Goal: Task Accomplishment & Management: Complete application form

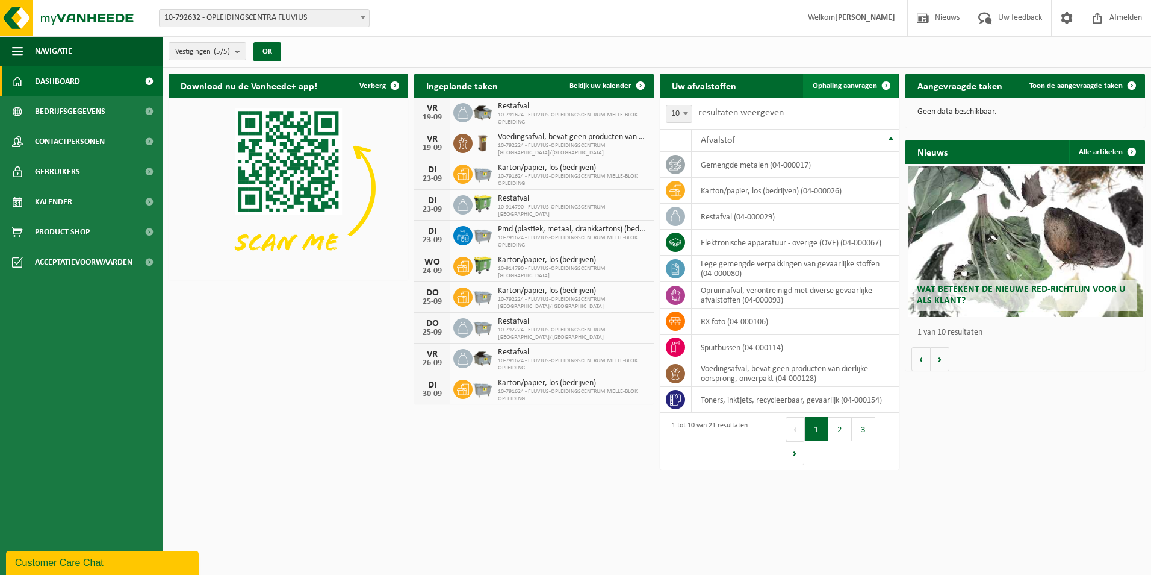
click at [882, 84] on span at bounding box center [886, 85] width 24 height 24
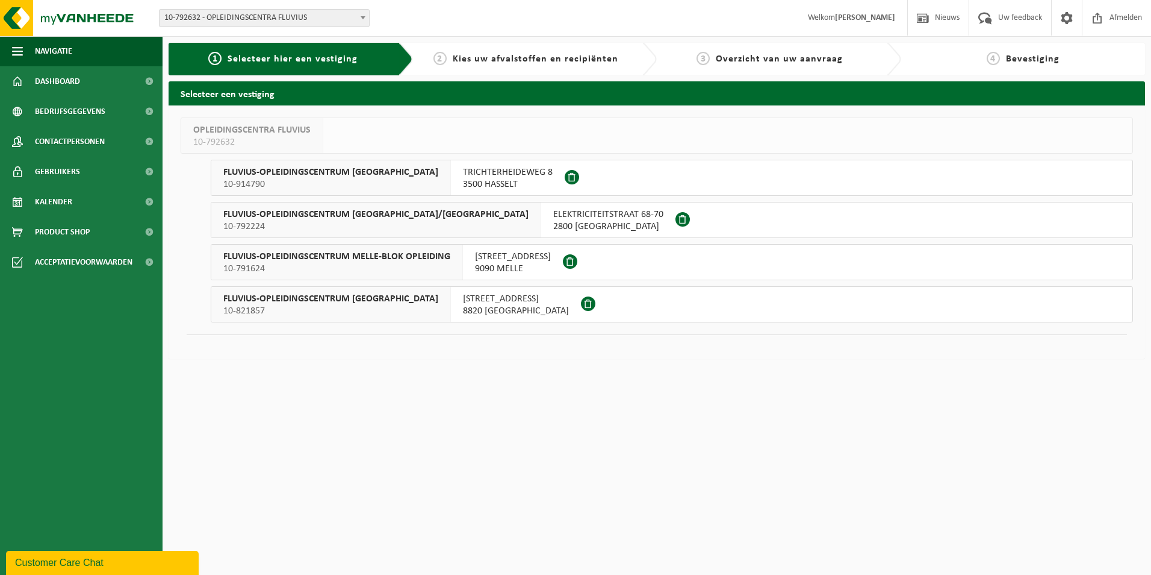
click at [512, 261] on span "BRUSSELSESTEENWEG 199" at bounding box center [513, 257] width 76 height 12
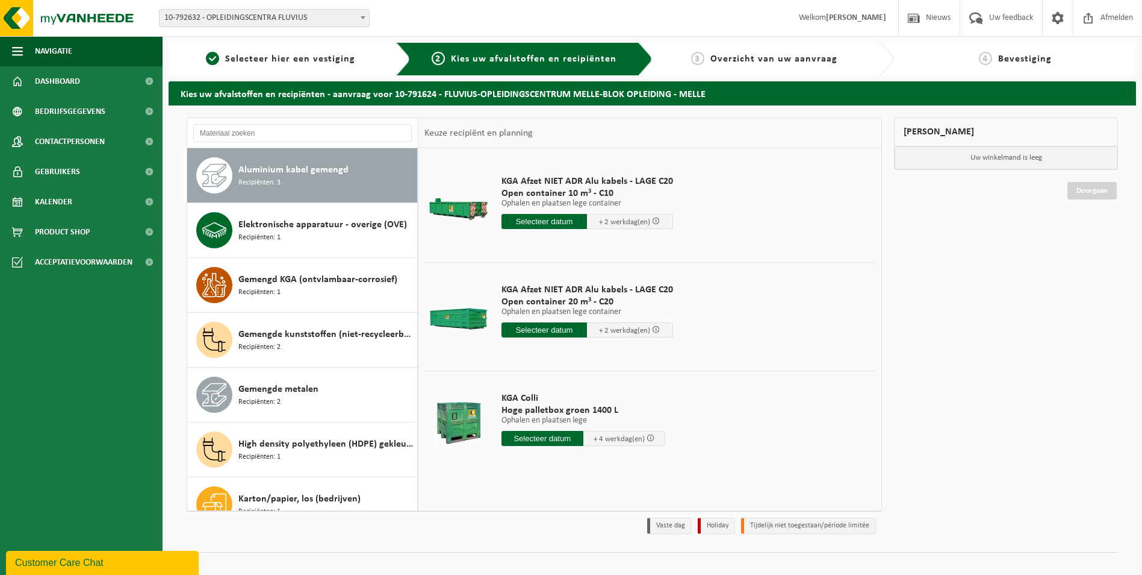
click at [317, 175] on span "Aluminium kabel gemengd" at bounding box center [293, 170] width 110 height 14
click at [529, 440] on input "text" at bounding box center [543, 438] width 82 height 15
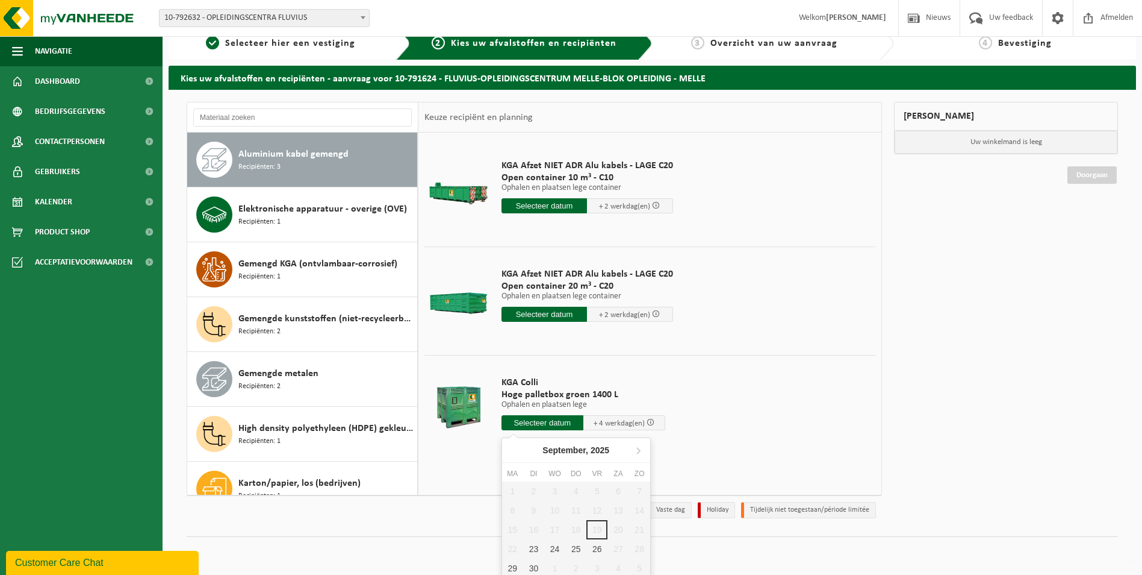
scroll to position [19, 0]
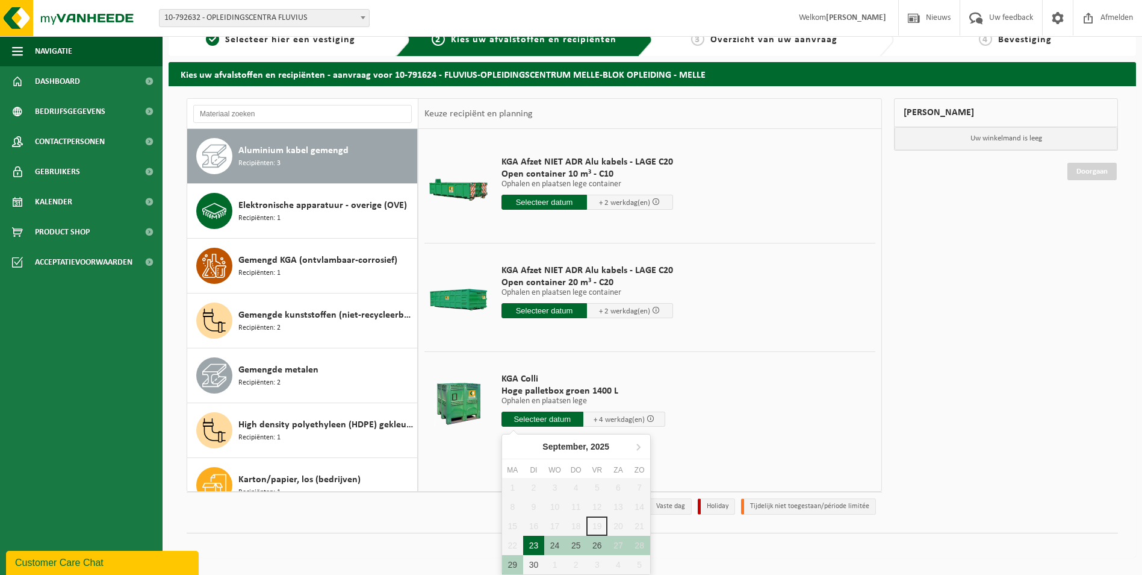
drag, startPoint x: 535, startPoint y: 544, endPoint x: 543, endPoint y: 539, distance: 9.2
click at [535, 544] on div "23" at bounding box center [533, 544] width 21 height 19
type input "Van 2025-09-23"
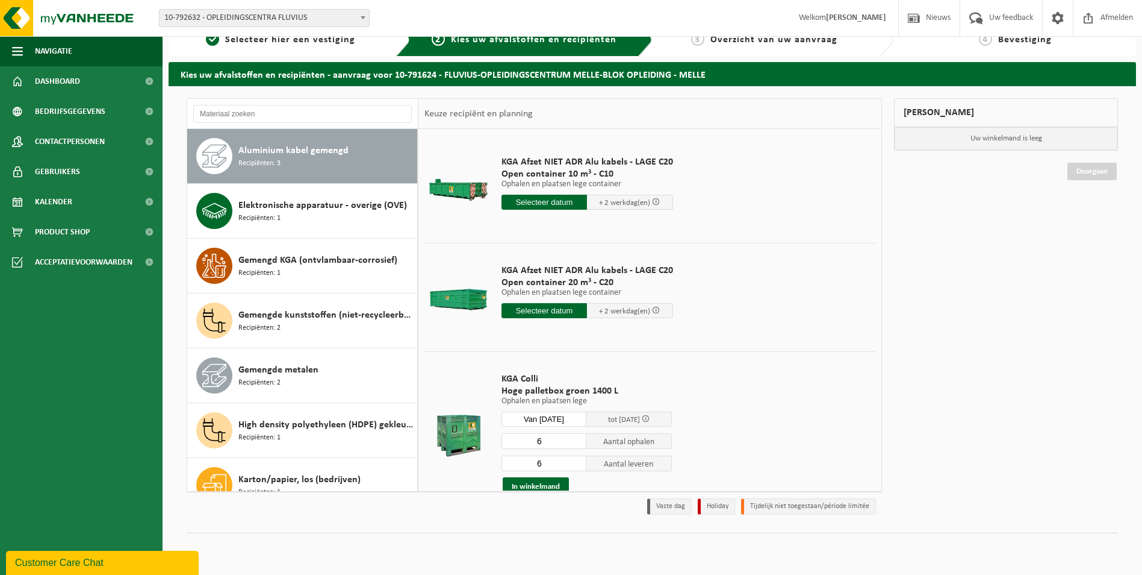
scroll to position [14, 0]
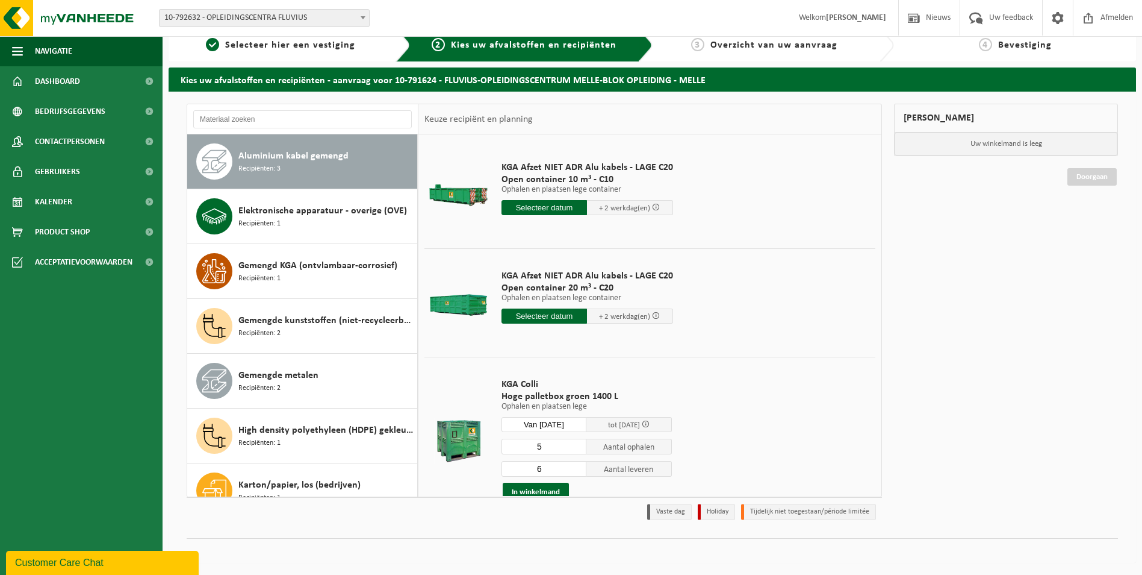
click at [577, 448] on input "5" at bounding box center [545, 446] width 86 height 16
click at [577, 448] on input "4" at bounding box center [545, 446] width 86 height 16
click at [577, 448] on input "3" at bounding box center [545, 446] width 86 height 16
click at [577, 448] on input "2" at bounding box center [545, 446] width 86 height 16
type input "1"
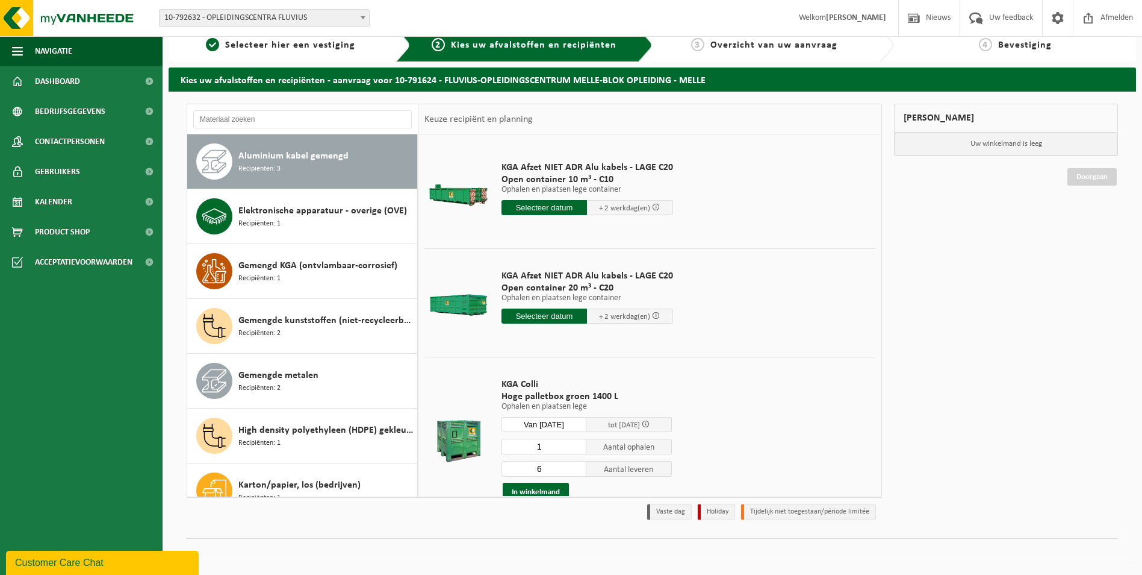
click at [577, 448] on input "1" at bounding box center [545, 446] width 86 height 16
click at [576, 470] on input "5" at bounding box center [545, 469] width 86 height 16
click at [576, 470] on input "4" at bounding box center [545, 469] width 86 height 16
click at [576, 470] on input "3" at bounding box center [545, 469] width 86 height 16
click at [576, 470] on input "2" at bounding box center [545, 469] width 86 height 16
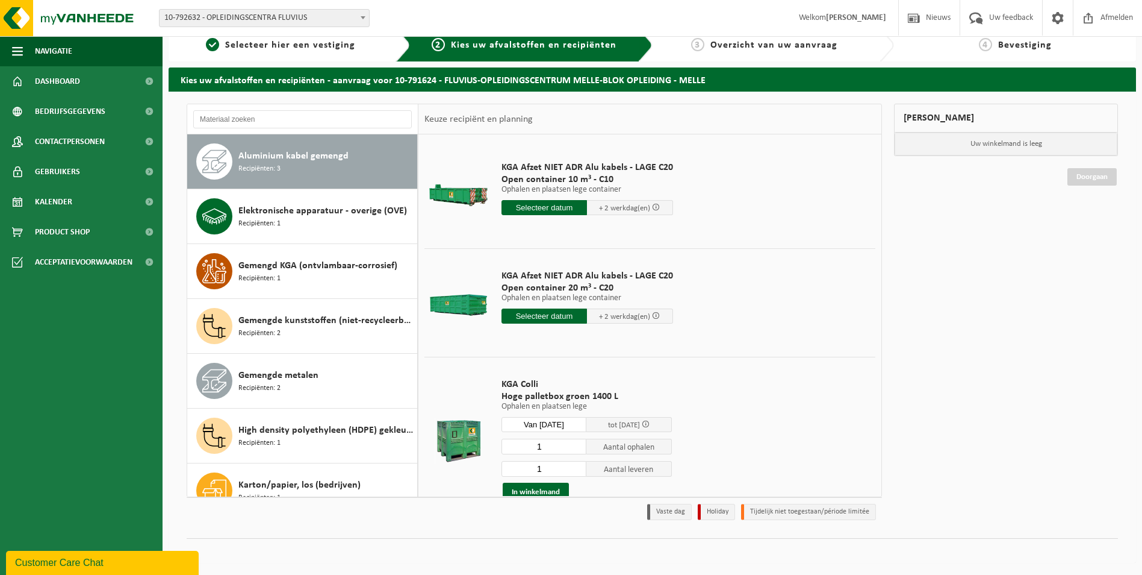
type input "1"
click at [576, 470] on input "1" at bounding box center [545, 469] width 86 height 16
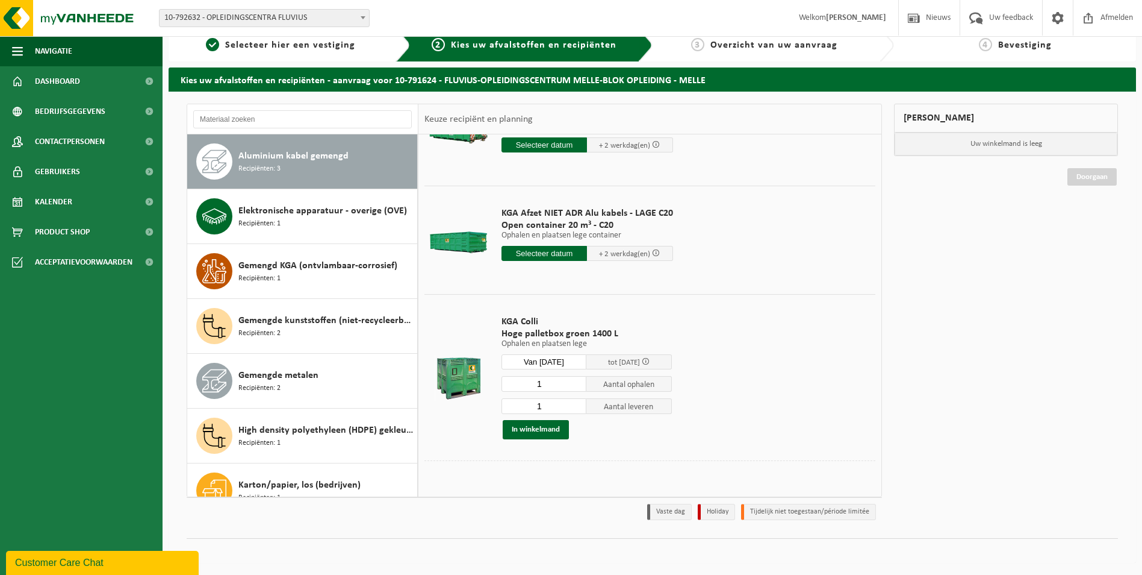
scroll to position [63, 0]
click at [538, 428] on button "In winkelmand" at bounding box center [536, 428] width 66 height 19
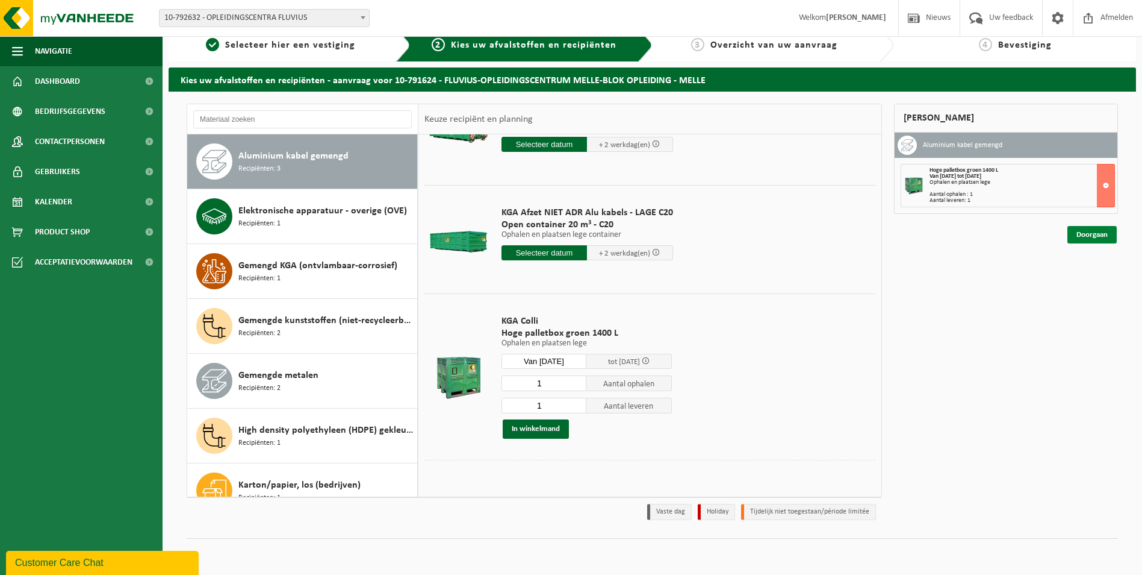
click at [1095, 235] on link "Doorgaan" at bounding box center [1092, 234] width 49 height 17
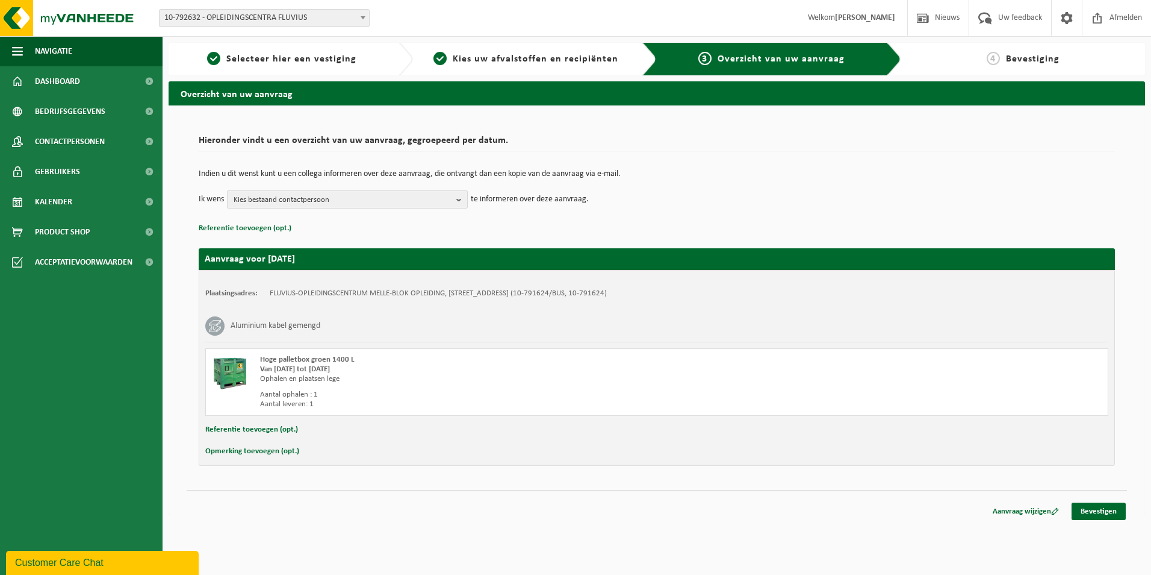
click at [463, 200] on b "button" at bounding box center [461, 199] width 11 height 17
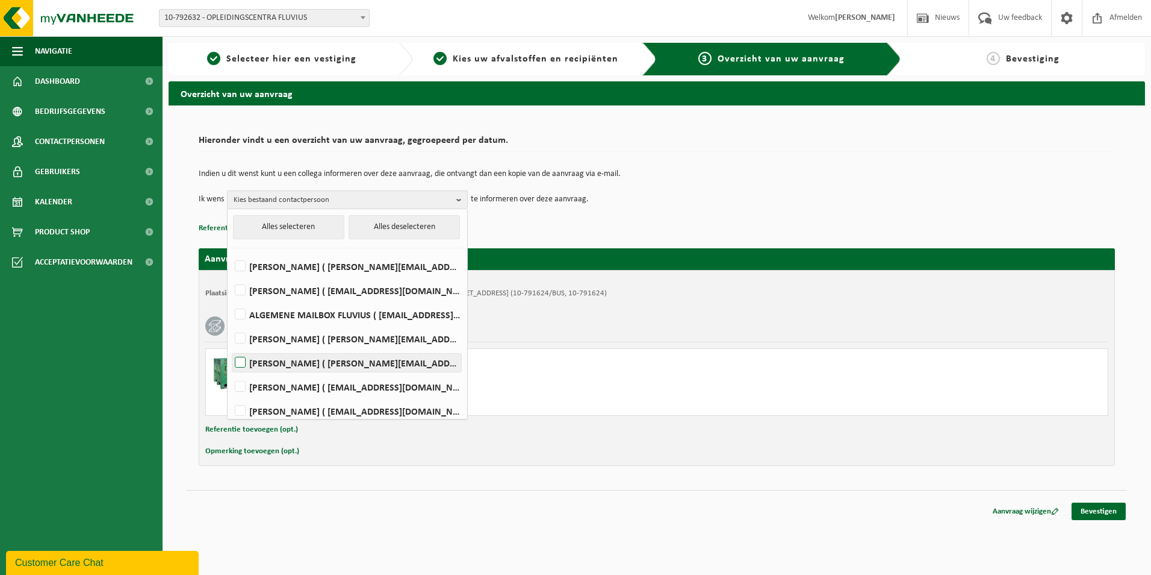
click at [332, 367] on label "Nadine Van Rentergem ( nadine.vanrentergem@fluvius.be )" at bounding box center [346, 363] width 229 height 18
click at [231, 347] on input "Nadine Van Rentergem ( nadine.vanrentergem@fluvius.be )" at bounding box center [230, 347] width 1 height 1
checkbox input "true"
click at [1093, 509] on link "Bevestigen" at bounding box center [1099, 510] width 54 height 17
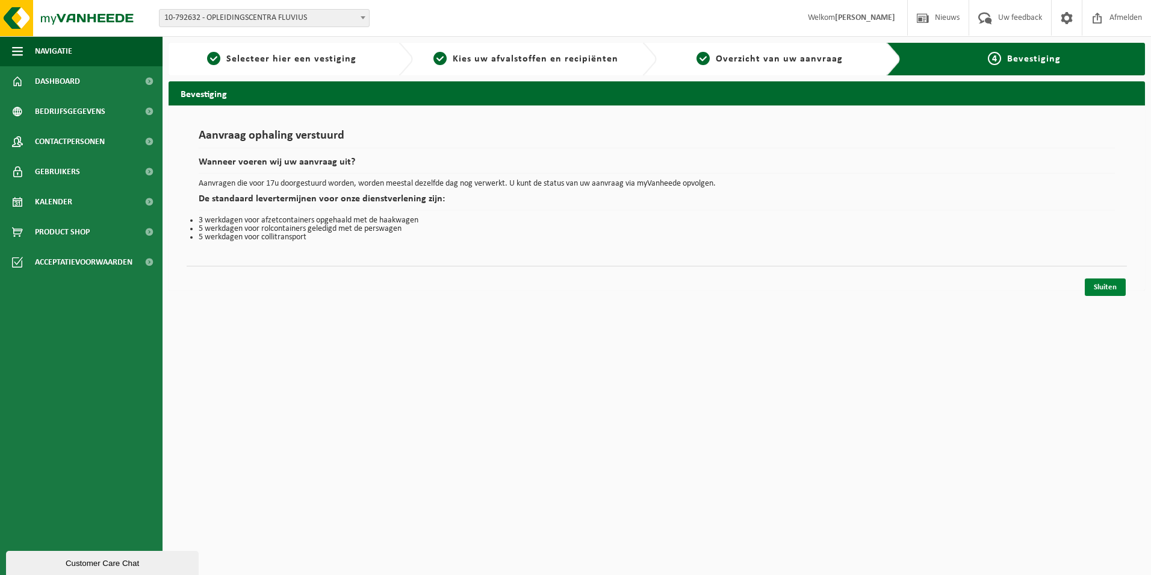
click at [1112, 284] on link "Sluiten" at bounding box center [1105, 286] width 41 height 17
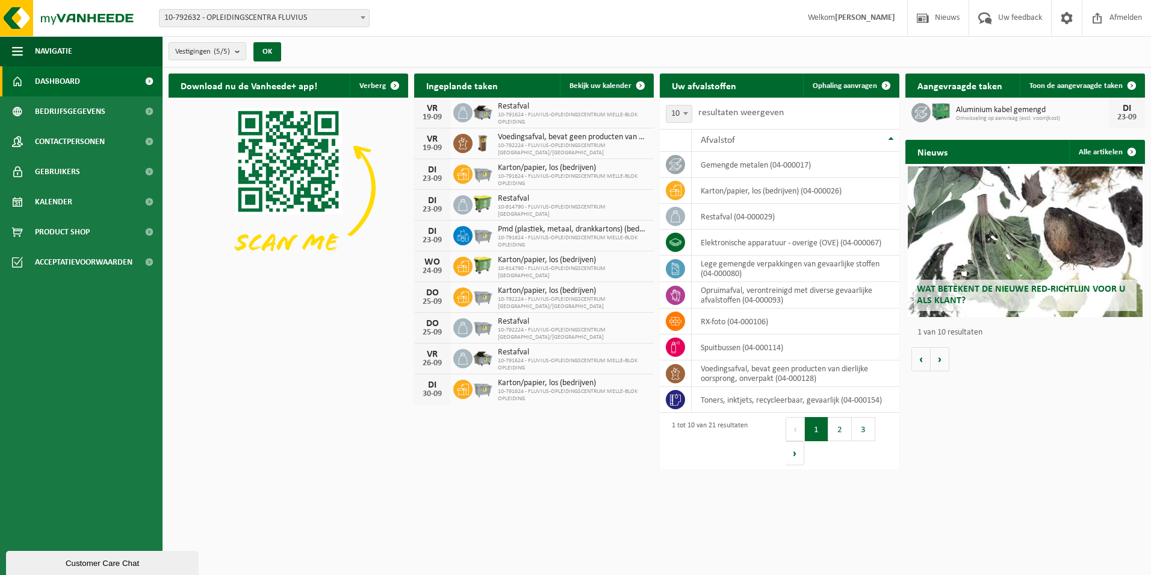
click at [862, 18] on strong "[PERSON_NAME]" at bounding box center [865, 17] width 60 height 9
click at [1110, 15] on span "Afmelden" at bounding box center [1126, 18] width 39 height 36
